Goal: Task Accomplishment & Management: Manage account settings

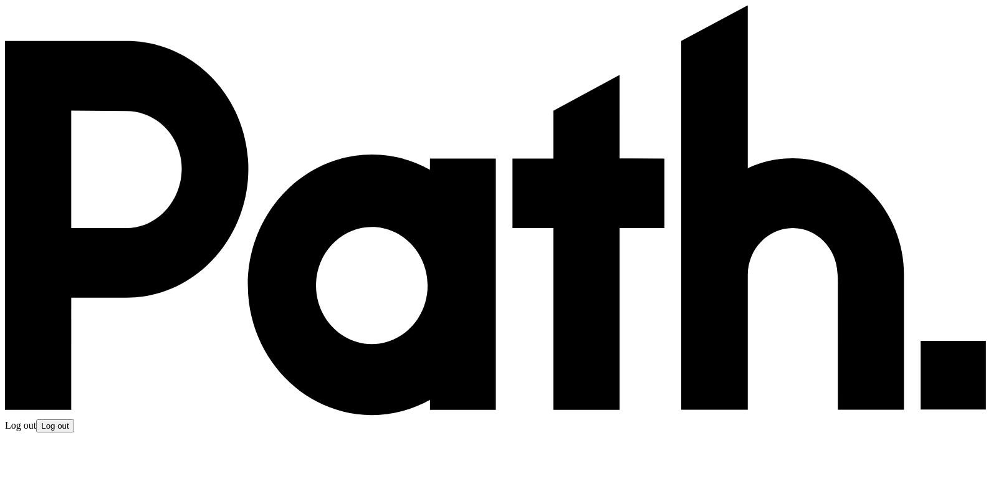
click at [69, 421] on span "Log out" at bounding box center [54, 425] width 27 height 9
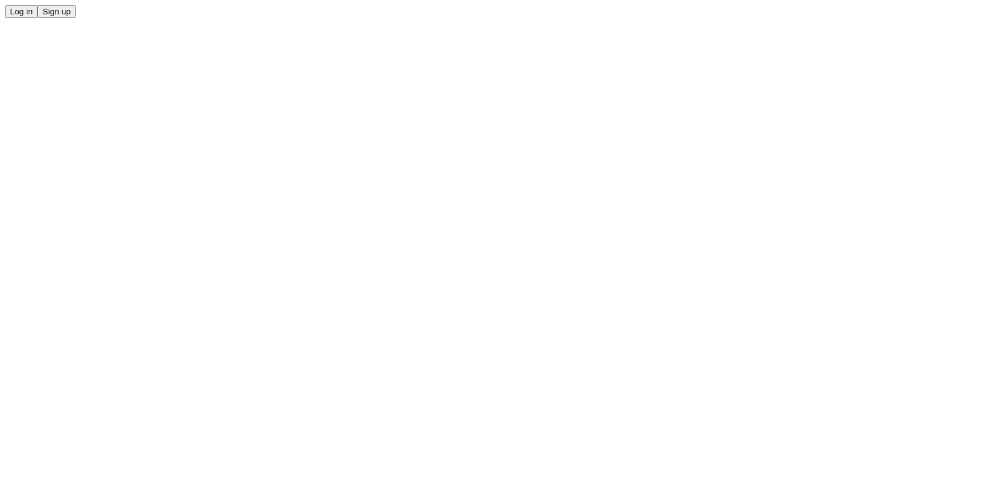
click at [32, 16] on span "Log in" at bounding box center [21, 11] width 22 height 9
